Goal: Task Accomplishment & Management: Manage account settings

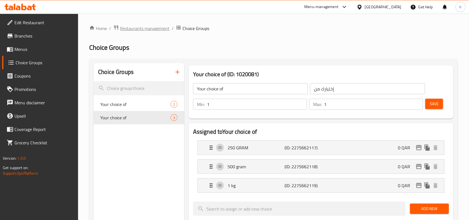
click at [144, 30] on span "Restaurants management" at bounding box center [144, 28] width 49 height 7
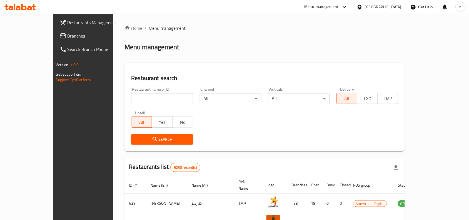
click at [67, 33] on span "Branches" at bounding box center [96, 35] width 59 height 7
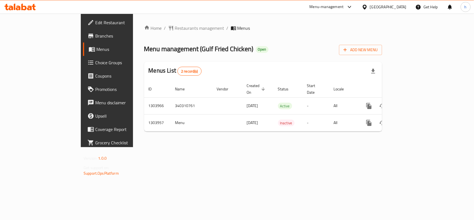
click at [397, 9] on div "[GEOGRAPHIC_DATA]" at bounding box center [388, 7] width 37 height 6
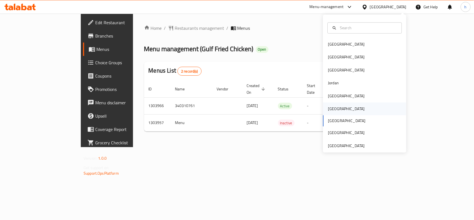
click at [331, 106] on div "[GEOGRAPHIC_DATA]" at bounding box center [346, 109] width 37 height 6
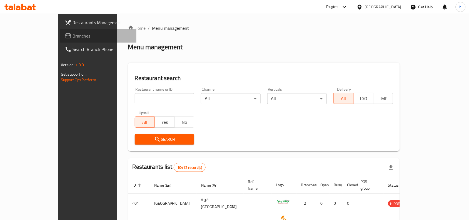
click at [60, 31] on link "Branches" at bounding box center [98, 35] width 76 height 13
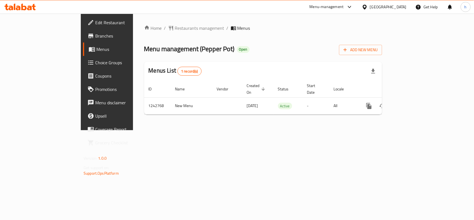
click at [406, 3] on div "Oman" at bounding box center [384, 6] width 54 height 13
click at [403, 6] on div "[GEOGRAPHIC_DATA]" at bounding box center [388, 7] width 37 height 6
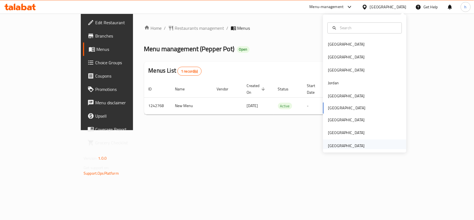
click at [352, 146] on div "[GEOGRAPHIC_DATA]" at bounding box center [346, 145] width 37 height 6
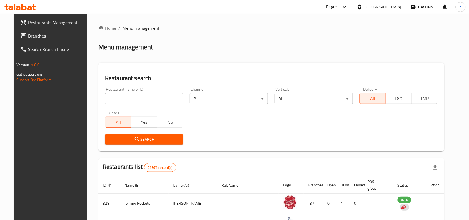
click at [28, 36] on span "Branches" at bounding box center [57, 35] width 59 height 7
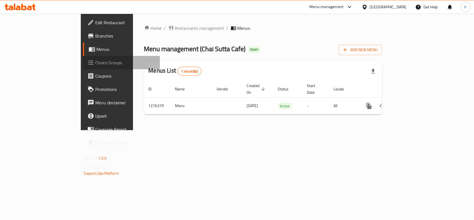
click at [95, 59] on span "Choice Groups" at bounding box center [125, 62] width 60 height 7
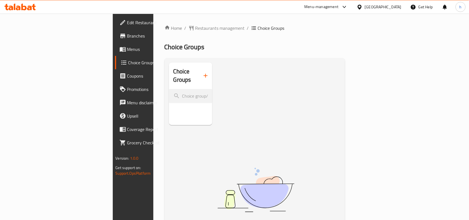
click at [193, 77] on div "Choice Groups No Items found" at bounding box center [256, 172] width 174 height 220
click at [115, 53] on link "Menus" at bounding box center [153, 48] width 76 height 13
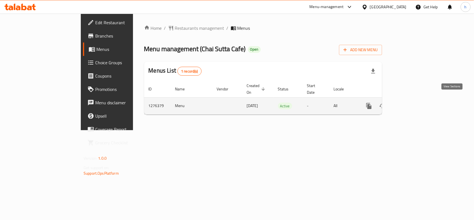
click at [412, 102] on icon "enhanced table" at bounding box center [409, 105] width 7 height 7
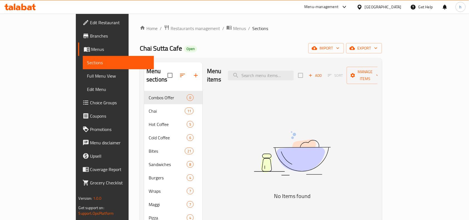
click at [90, 100] on span "Choice Groups" at bounding box center [119, 102] width 59 height 7
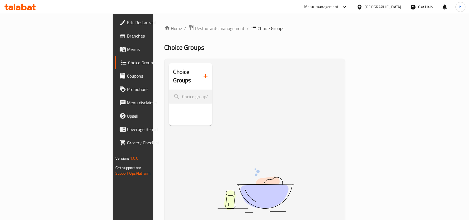
click at [191, 82] on div "Choice Groups No Items found" at bounding box center [256, 173] width 174 height 220
click at [127, 51] on span "Menus" at bounding box center [156, 49] width 59 height 7
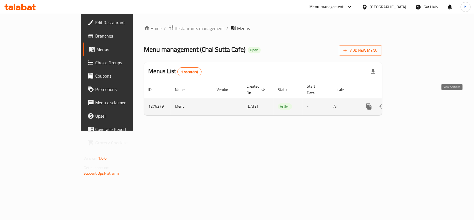
click at [412, 104] on icon "enhanced table" at bounding box center [409, 106] width 5 height 5
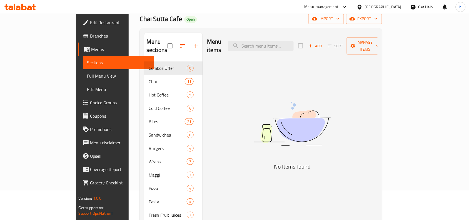
scroll to position [69, 0]
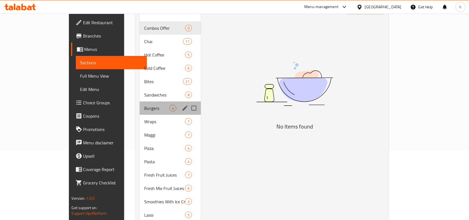
click at [140, 104] on div "Burgers 4" at bounding box center [170, 107] width 61 height 13
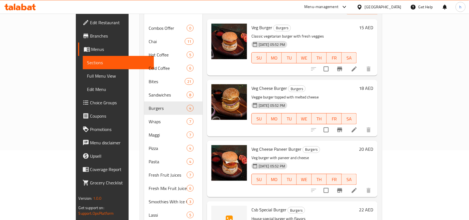
click at [90, 99] on span "Choice Groups" at bounding box center [119, 102] width 59 height 7
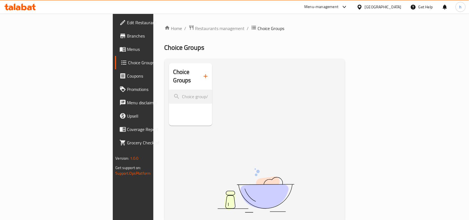
click at [188, 74] on div "Choice Groups No Items found" at bounding box center [256, 173] width 174 height 220
click at [378, 4] on div "[GEOGRAPHIC_DATA]" at bounding box center [383, 7] width 37 height 6
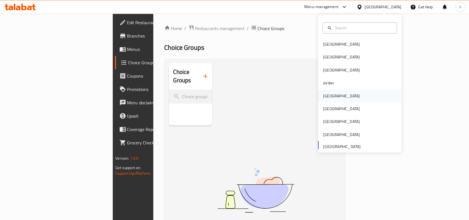
click at [326, 95] on div "Kuwait" at bounding box center [341, 96] width 37 height 6
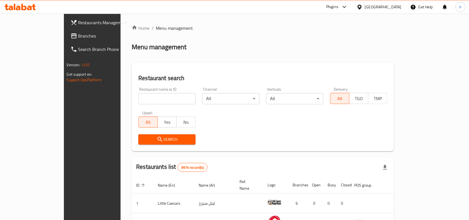
click at [78, 34] on span "Branches" at bounding box center [107, 35] width 59 height 7
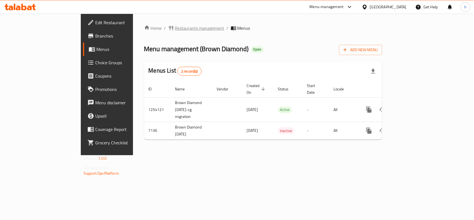
click at [175, 25] on span "Restaurants management" at bounding box center [199, 28] width 49 height 7
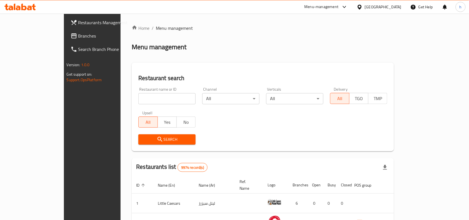
click at [78, 36] on span "Branches" at bounding box center [107, 35] width 59 height 7
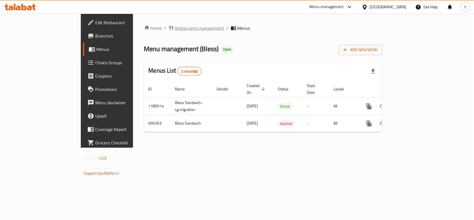
click at [175, 28] on span "Restaurants management" at bounding box center [199, 28] width 49 height 7
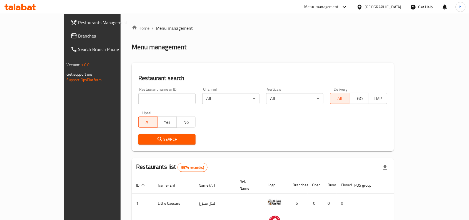
click at [78, 32] on span "Branches" at bounding box center [107, 35] width 59 height 7
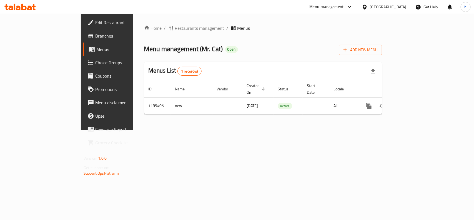
click at [175, 27] on span "Restaurants management" at bounding box center [199, 28] width 49 height 7
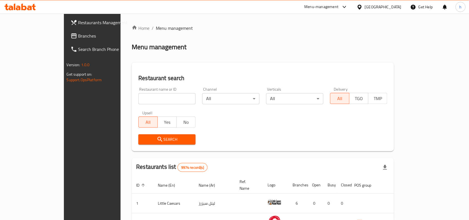
click at [66, 29] on link "Branches" at bounding box center [104, 35] width 76 height 13
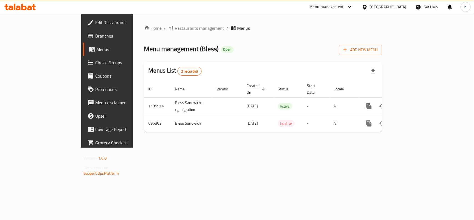
click at [175, 27] on span "Restaurants management" at bounding box center [199, 28] width 49 height 7
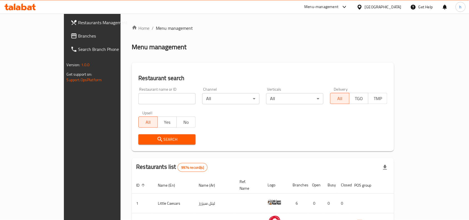
click at [78, 36] on span "Branches" at bounding box center [107, 35] width 59 height 7
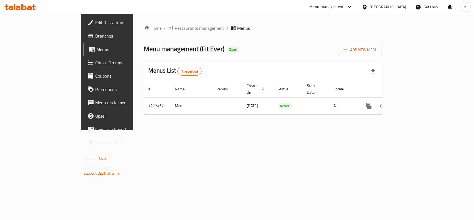
click at [175, 29] on span "Restaurants management" at bounding box center [199, 28] width 49 height 7
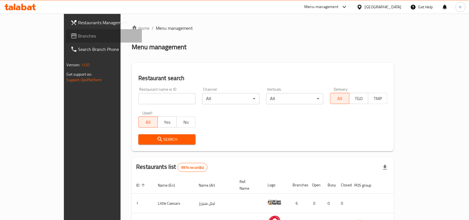
click at [78, 39] on span "Branches" at bounding box center [107, 35] width 59 height 7
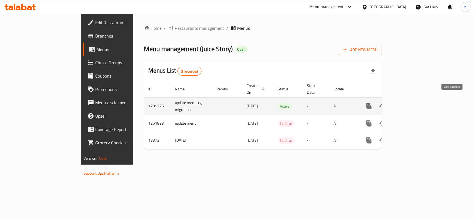
click at [412, 103] on icon "enhanced table" at bounding box center [409, 106] width 7 height 7
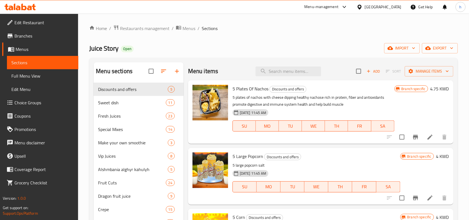
click at [36, 102] on span "Choice Groups" at bounding box center [43, 102] width 59 height 7
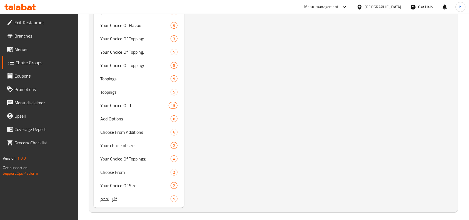
scroll to position [1187, 0]
click at [131, 194] on span "اختر الحجم" at bounding box center [127, 197] width 54 height 7
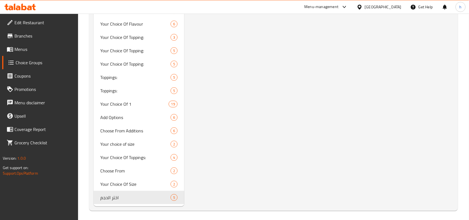
type input "اختر الحجم"
type input "1"
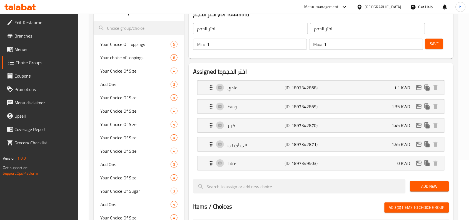
scroll to position [69, 0]
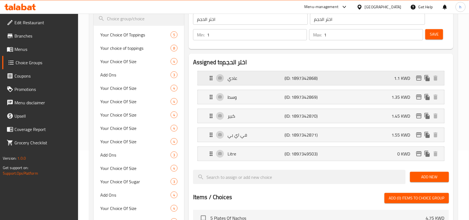
click at [212, 77] on icon "Expand" at bounding box center [211, 78] width 3 height 4
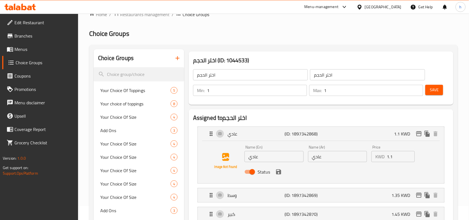
scroll to position [0, 0]
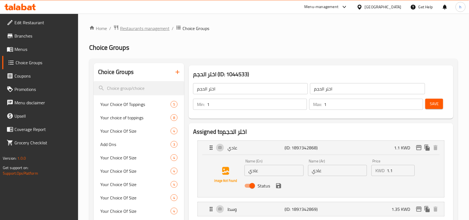
click at [129, 28] on span "Restaurants management" at bounding box center [144, 28] width 49 height 7
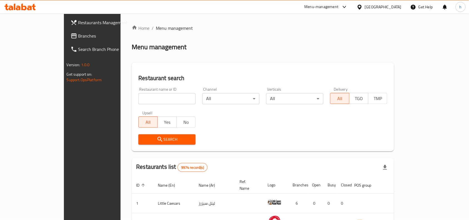
click at [78, 35] on span "Branches" at bounding box center [107, 35] width 59 height 7
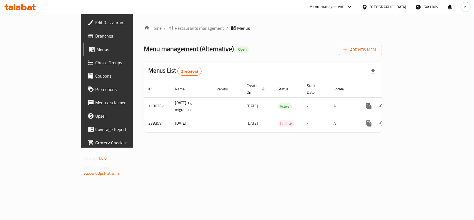
click at [175, 27] on span "Restaurants management" at bounding box center [199, 28] width 49 height 7
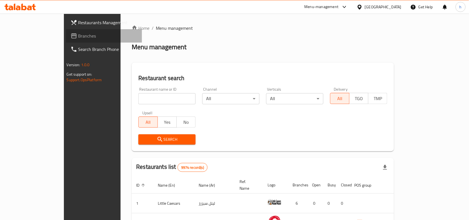
click at [78, 34] on span "Branches" at bounding box center [107, 35] width 59 height 7
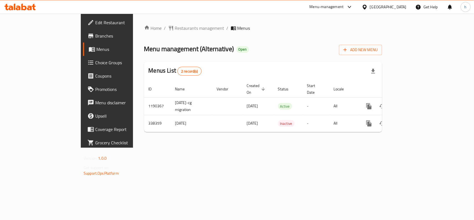
click at [370, 10] on div at bounding box center [366, 7] width 8 height 6
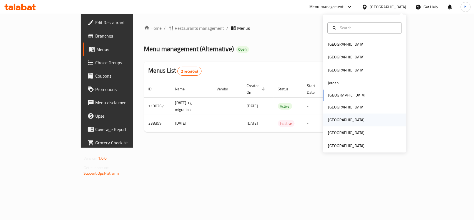
click at [328, 122] on div "[GEOGRAPHIC_DATA]" at bounding box center [346, 120] width 37 height 6
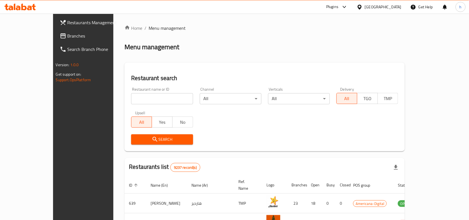
click at [67, 36] on span "Branches" at bounding box center [96, 35] width 59 height 7
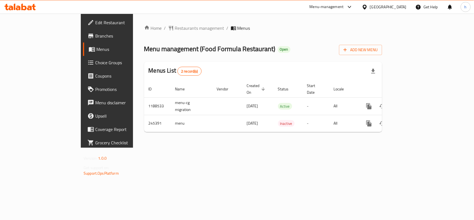
click at [397, 5] on div "[GEOGRAPHIC_DATA]" at bounding box center [388, 7] width 37 height 6
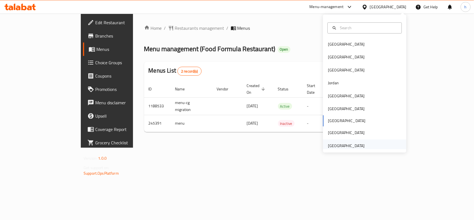
click at [346, 146] on div "[GEOGRAPHIC_DATA]" at bounding box center [346, 145] width 37 height 6
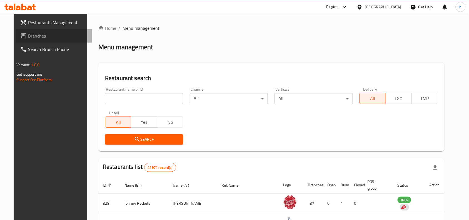
click at [34, 33] on span "Branches" at bounding box center [57, 35] width 59 height 7
